Goal: Transaction & Acquisition: Purchase product/service

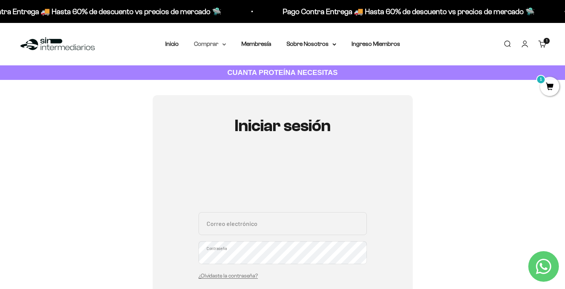
click at [221, 41] on summary "Comprar" at bounding box center [210, 44] width 32 height 10
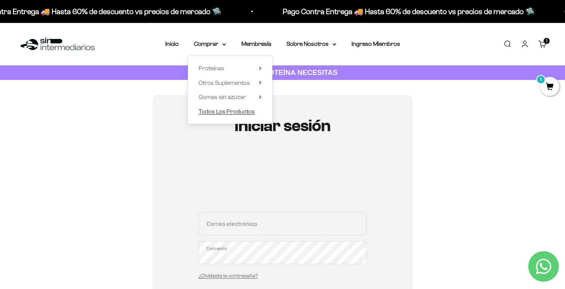
click at [222, 111] on span "Todos Los Productos" at bounding box center [227, 111] width 56 height 7
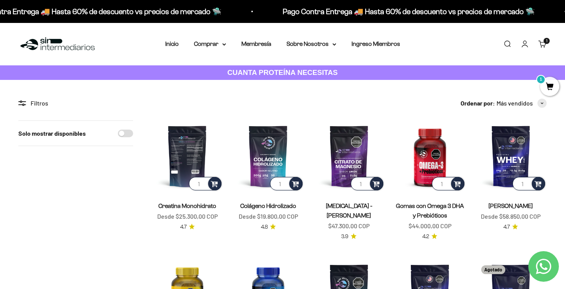
click at [194, 137] on img at bounding box center [188, 157] width 72 height 72
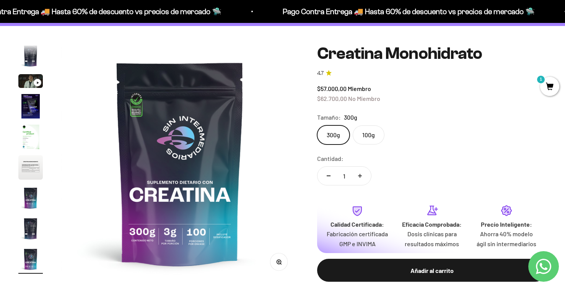
scroll to position [55, 0]
